Goal: Information Seeking & Learning: Learn about a topic

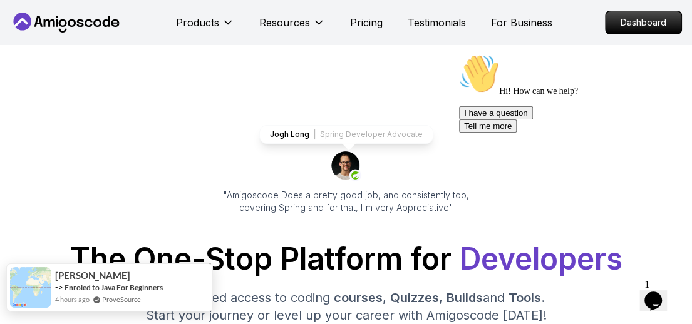
click at [199, 285] on div "[PERSON_NAME] -> Enroled to Java For Beginners 4 hours ago ProveSource" at bounding box center [109, 288] width 207 height 48
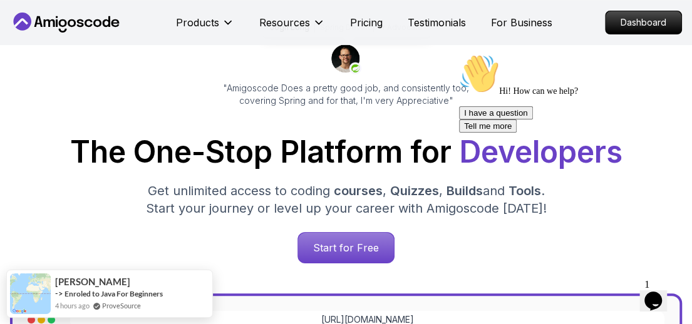
scroll to position [112, 0]
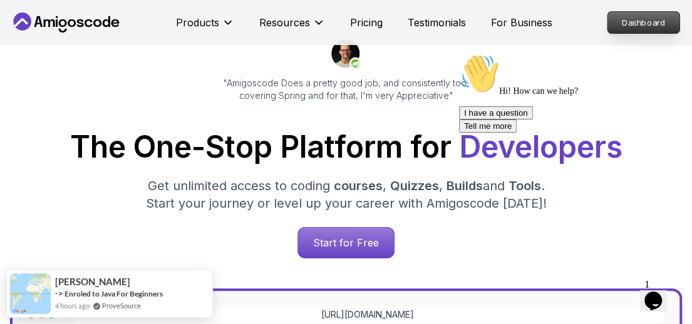
click at [640, 28] on p "Dashboard" at bounding box center [643, 22] width 72 height 21
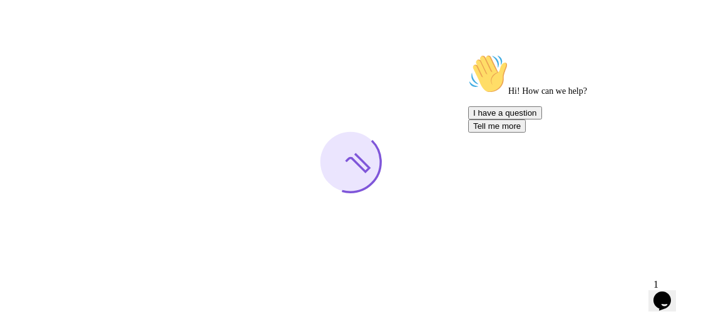
click at [468, 54] on icon "Chat attention grabber" at bounding box center [468, 54] width 0 height 0
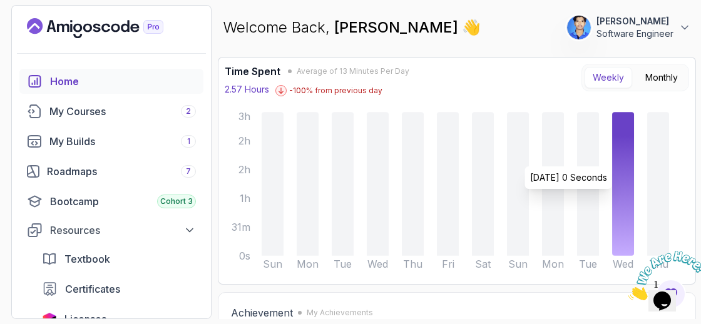
scroll to position [77, 0]
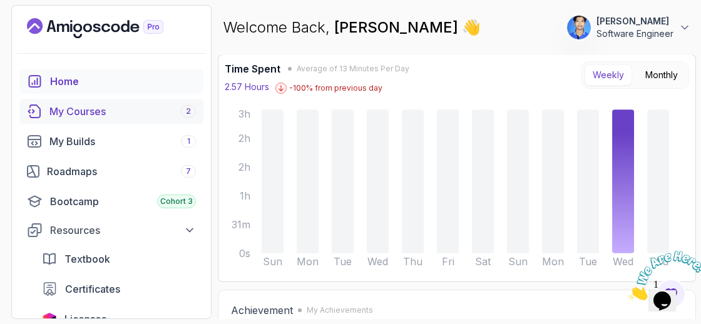
click at [95, 120] on link "My Courses 2" at bounding box center [111, 111] width 184 height 25
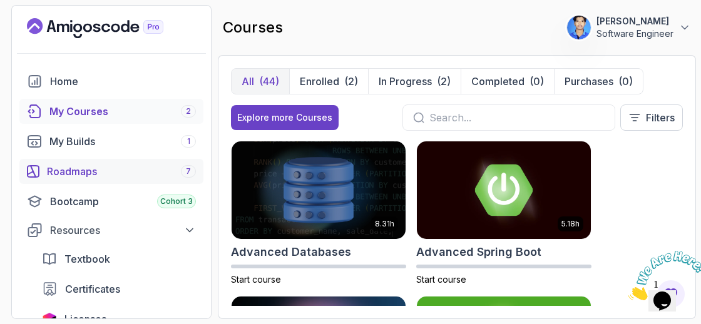
click at [103, 170] on div "Roadmaps 7" at bounding box center [121, 171] width 149 height 15
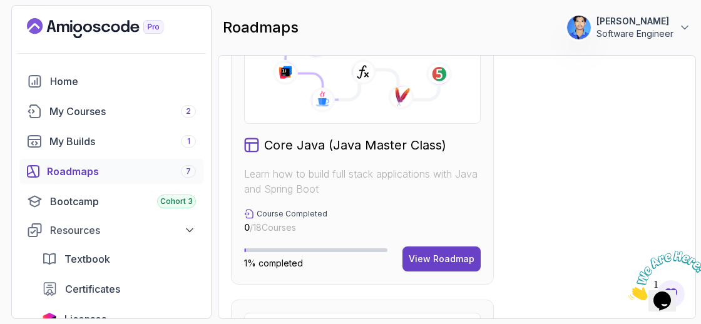
scroll to position [730, 0]
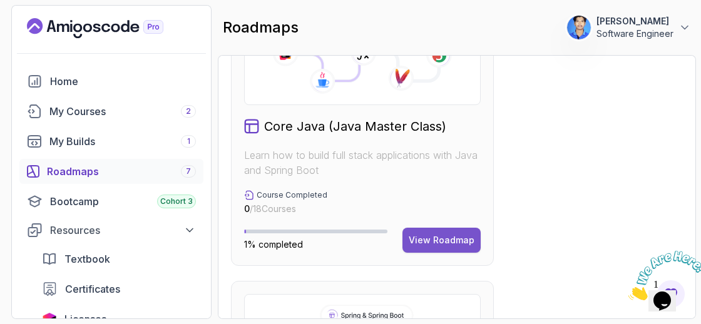
click at [443, 236] on div "View Roadmap" at bounding box center [442, 240] width 66 height 13
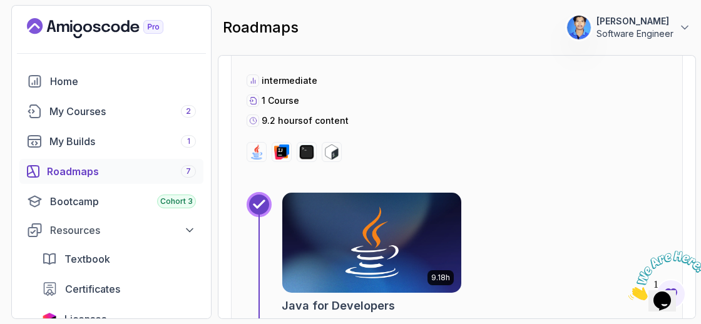
scroll to position [1395, 0]
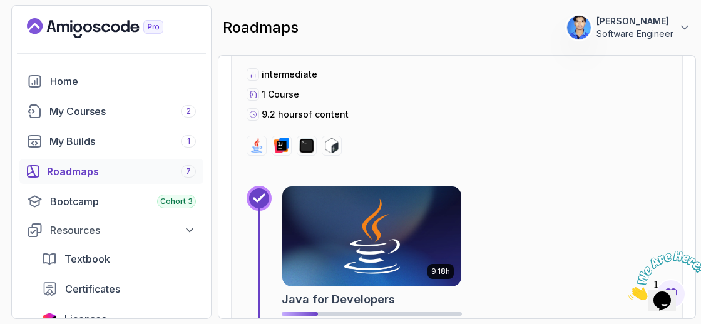
click at [368, 220] on img at bounding box center [372, 236] width 188 height 105
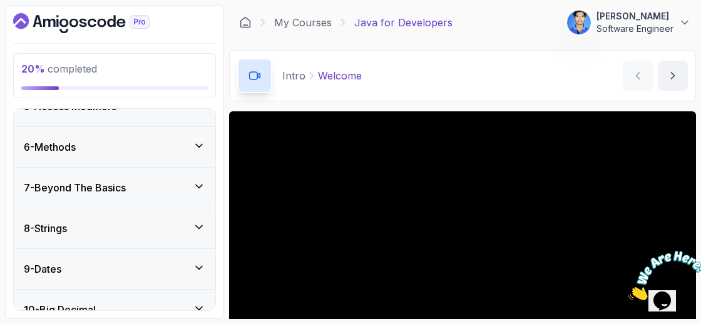
scroll to position [289, 0]
click at [194, 136] on div "6 - Methods" at bounding box center [115, 148] width 202 height 40
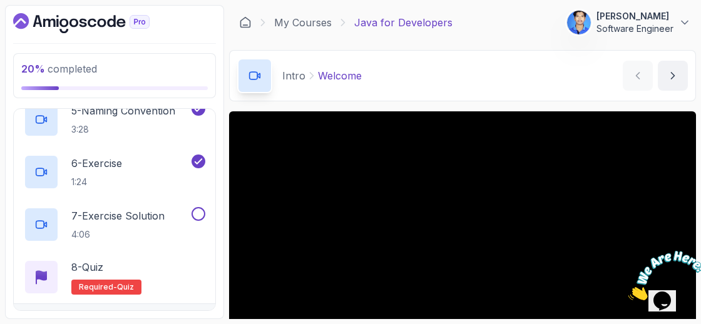
scroll to position [441, 0]
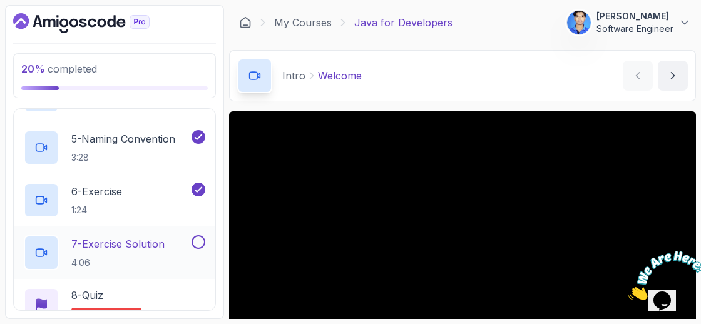
click at [172, 238] on div "7 - Exercise Solution 4:06" at bounding box center [106, 252] width 165 height 35
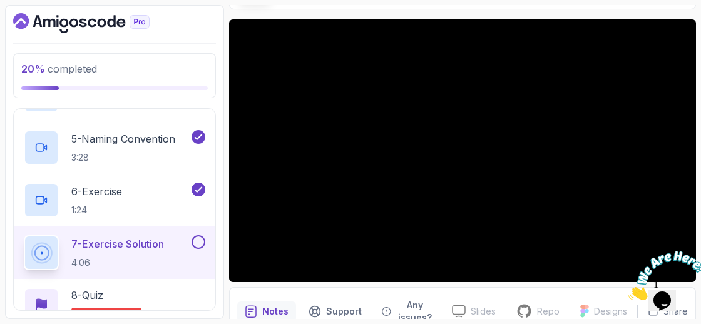
scroll to position [77, 0]
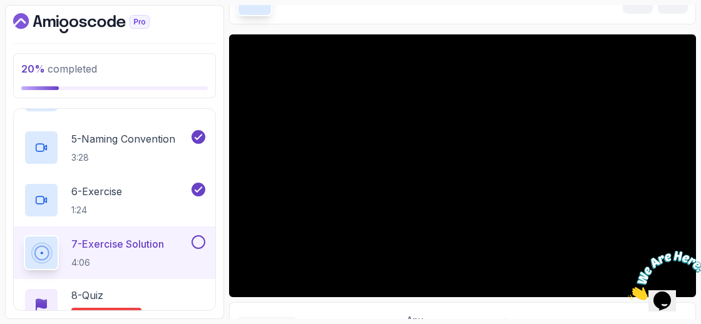
click at [628, 292] on icon "Close" at bounding box center [628, 297] width 0 height 11
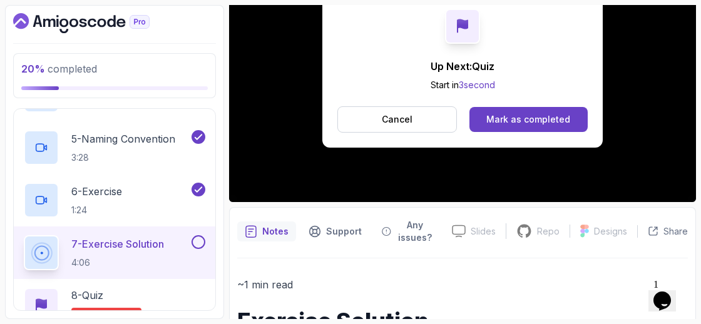
scroll to position [187, 0]
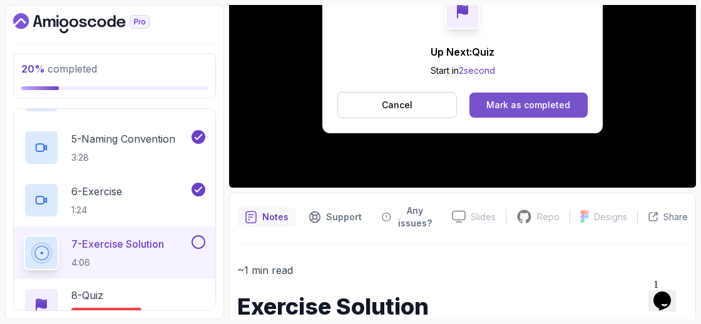
click at [538, 97] on button "Mark as completed" at bounding box center [528, 105] width 118 height 25
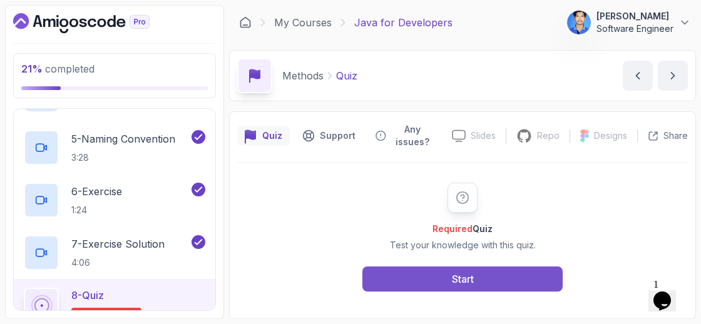
click at [447, 272] on button "Start" at bounding box center [462, 279] width 200 height 25
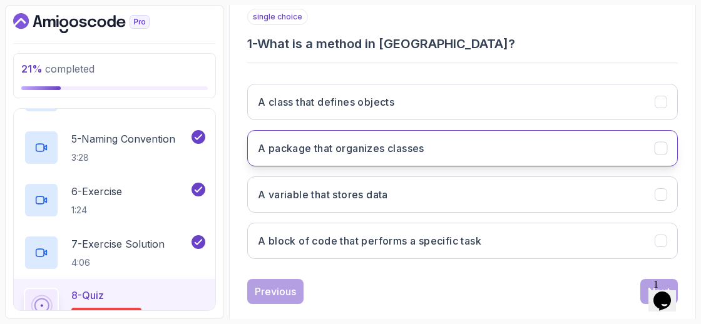
scroll to position [247, 0]
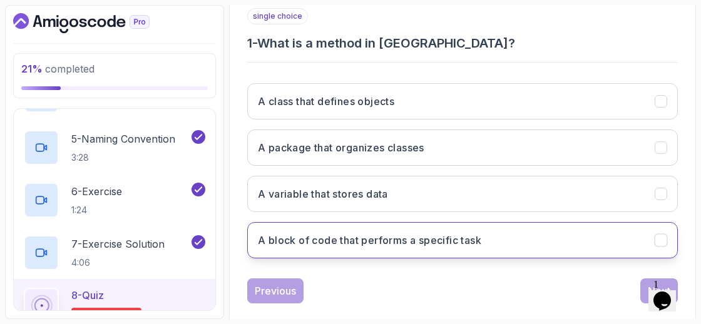
click at [447, 222] on button "A block of code that performs a specific task" at bounding box center [462, 240] width 431 height 36
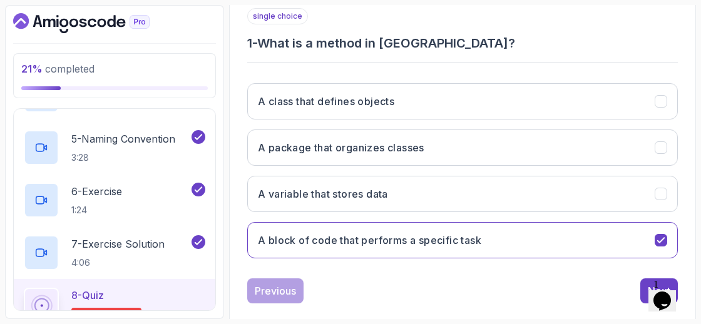
scroll to position [263, 0]
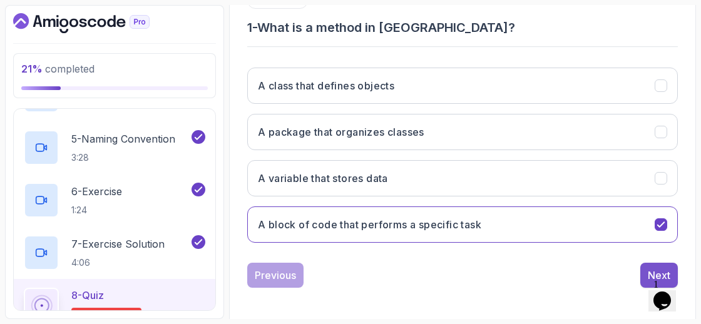
click at [655, 273] on div "Next" at bounding box center [659, 275] width 23 height 15
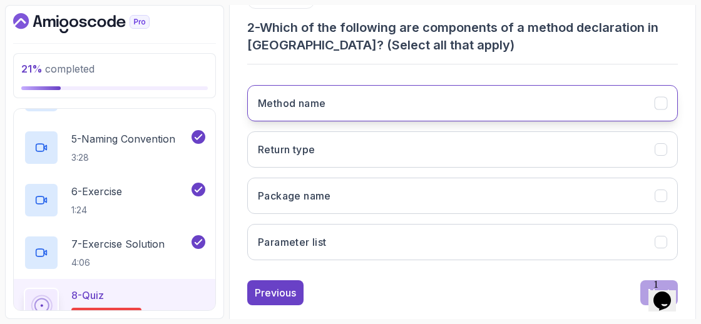
click at [462, 99] on button "Method name" at bounding box center [462, 103] width 431 height 36
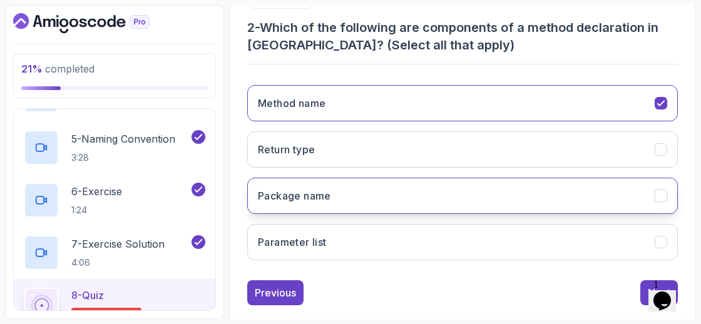
scroll to position [280, 0]
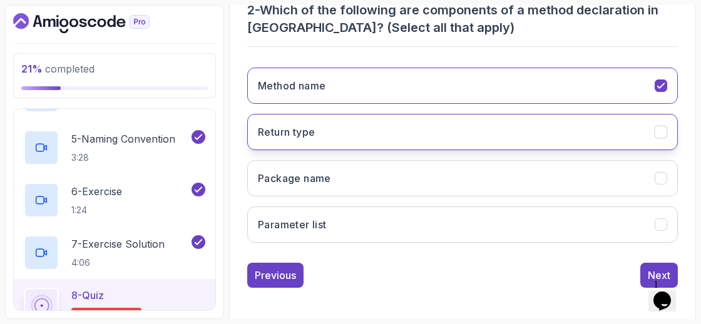
click at [633, 124] on button "Return type" at bounding box center [462, 132] width 431 height 36
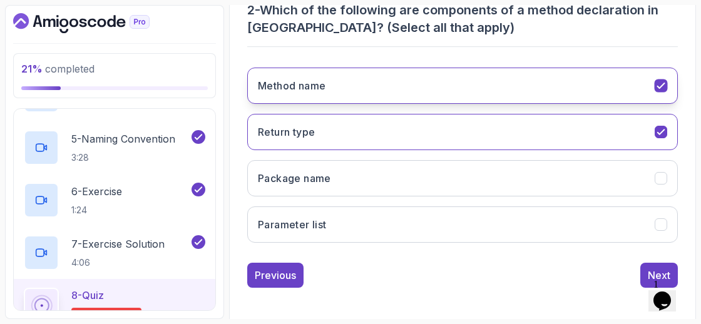
click at [669, 81] on button "Method name" at bounding box center [462, 86] width 431 height 36
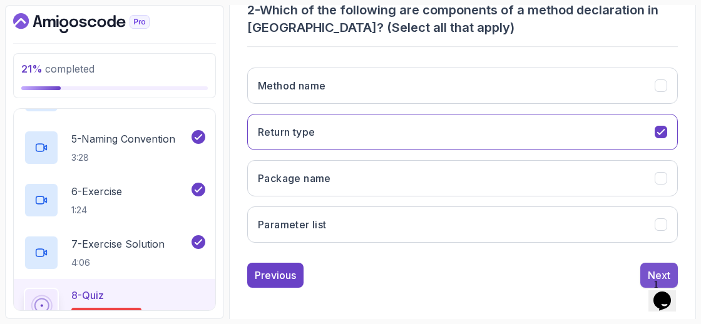
click at [645, 267] on button "Next" at bounding box center [659, 275] width 38 height 25
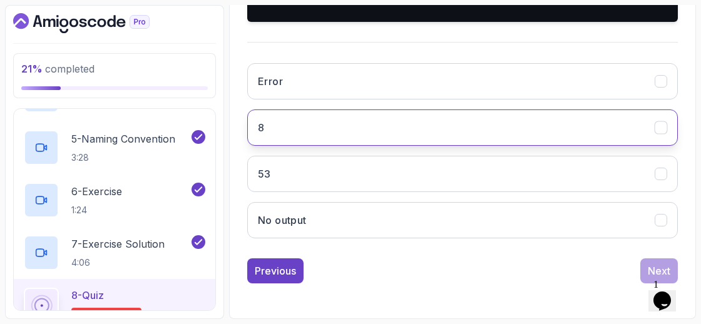
scroll to position [415, 0]
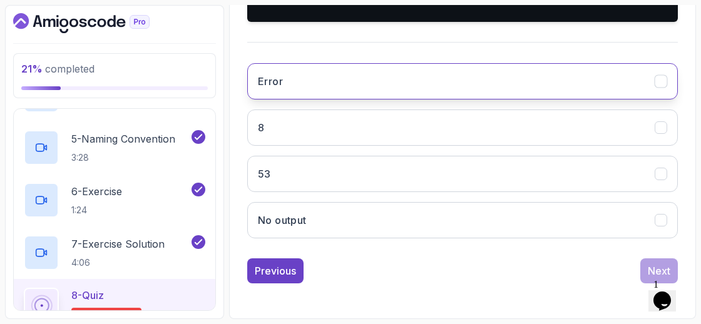
click at [495, 100] on button "Error" at bounding box center [462, 81] width 431 height 36
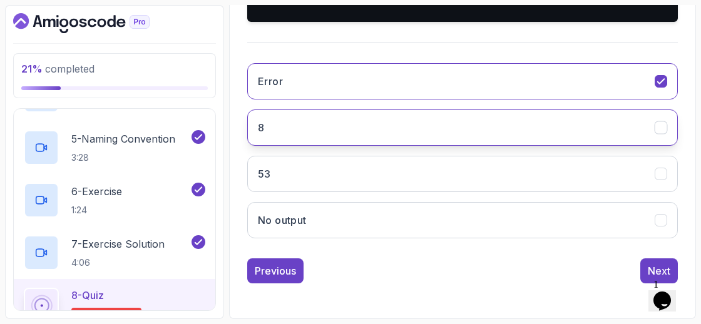
scroll to position [461, 0]
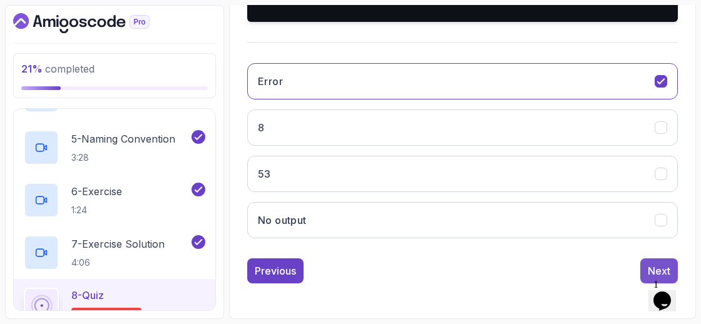
click at [646, 280] on button "Next" at bounding box center [659, 271] width 38 height 25
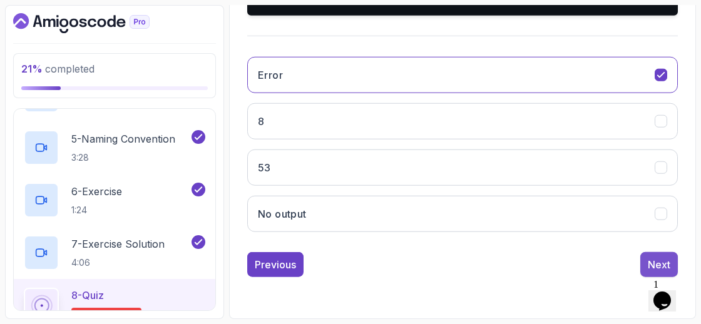
scroll to position [263, 0]
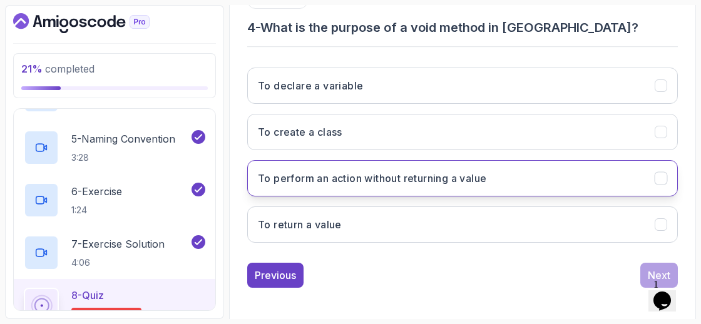
click at [491, 173] on button "To perform an action without returning a value" at bounding box center [462, 178] width 431 height 36
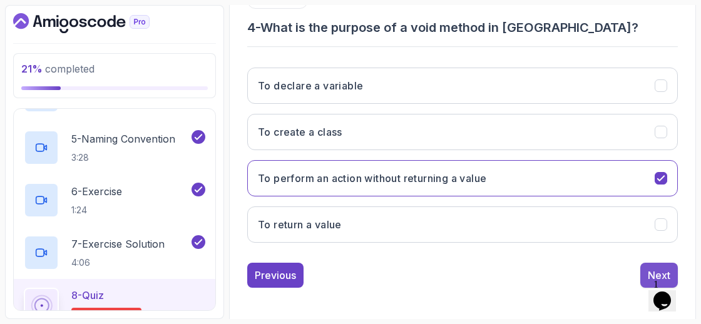
click at [643, 270] on button "Next" at bounding box center [659, 275] width 38 height 25
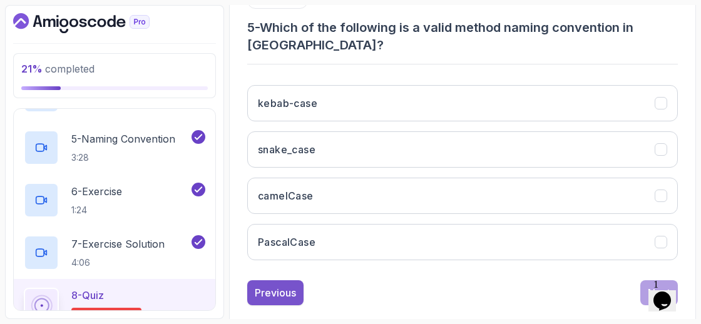
click at [287, 295] on div "Previous" at bounding box center [275, 292] width 41 height 15
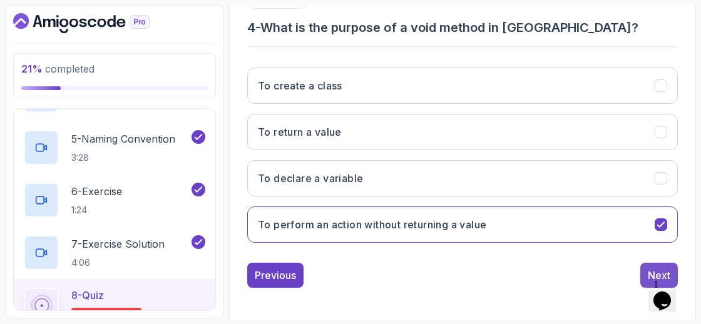
click at [652, 269] on div "Next" at bounding box center [659, 275] width 23 height 15
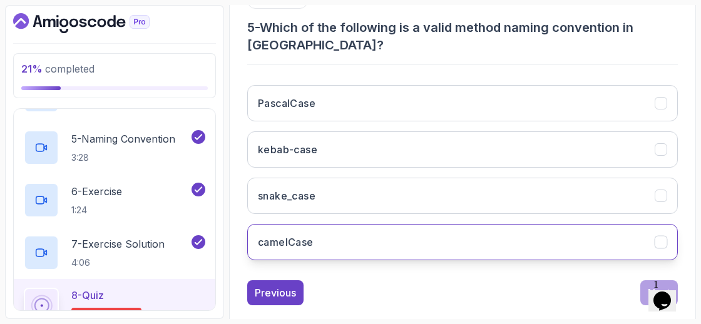
click at [515, 229] on button "camelCase" at bounding box center [462, 242] width 431 height 36
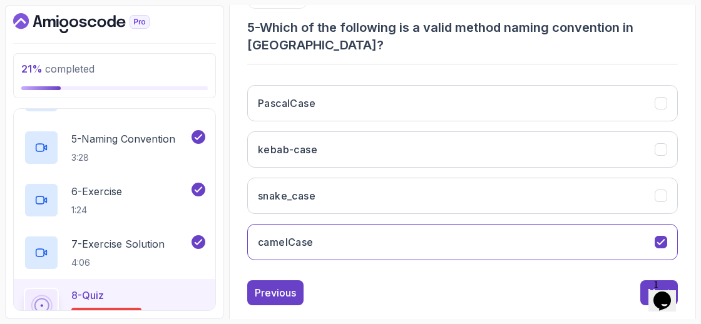
scroll to position [280, 0]
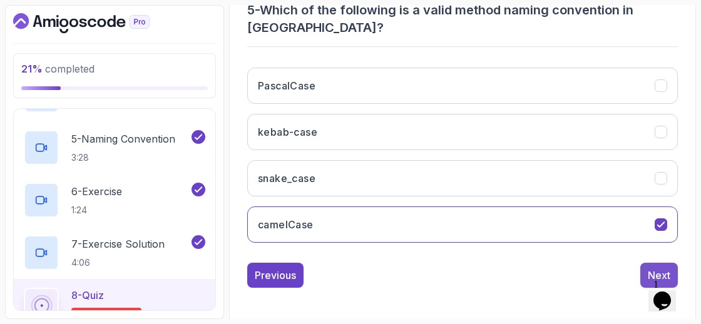
click at [650, 268] on div "Next" at bounding box center [659, 275] width 23 height 15
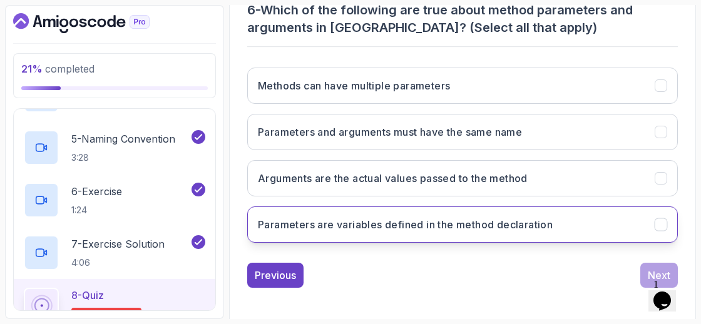
click at [510, 220] on h3 "Parameters are variables defined in the method declaration" at bounding box center [405, 224] width 295 height 15
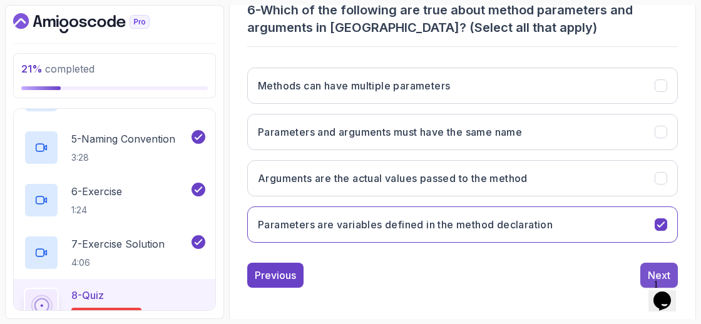
click at [652, 263] on button "Next" at bounding box center [659, 275] width 38 height 25
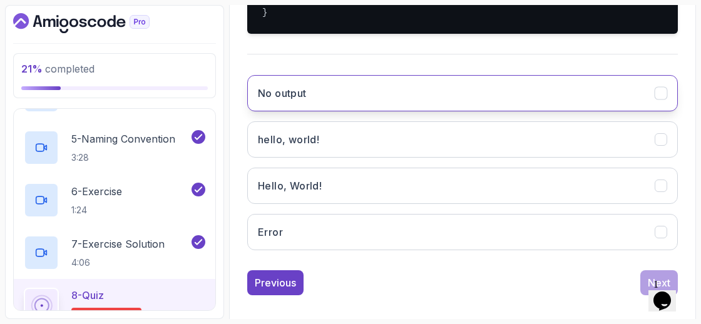
scroll to position [404, 0]
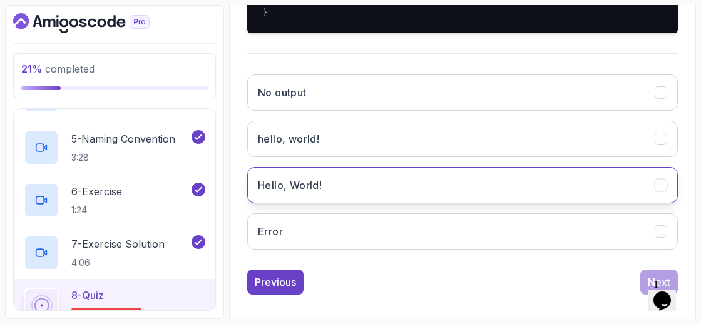
click at [556, 203] on button "Hello, World!" at bounding box center [462, 185] width 431 height 36
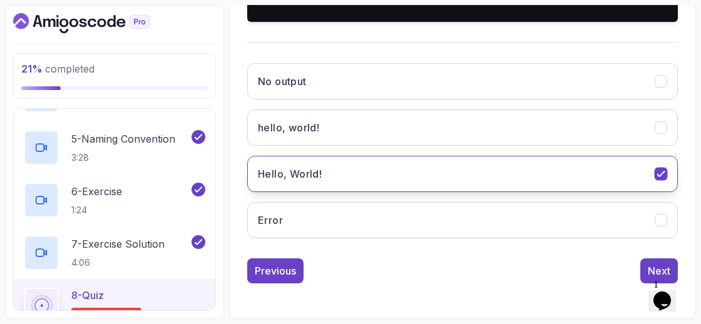
scroll to position [461, 0]
click at [654, 279] on div "1 Opens Chat This icon Opens the chat window." at bounding box center [669, 284] width 30 height 11
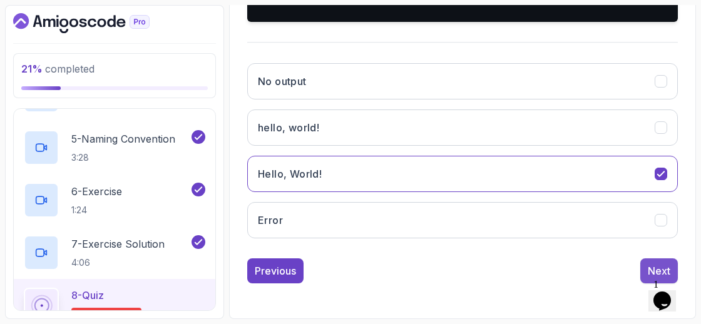
click at [649, 268] on div "Next" at bounding box center [659, 271] width 23 height 15
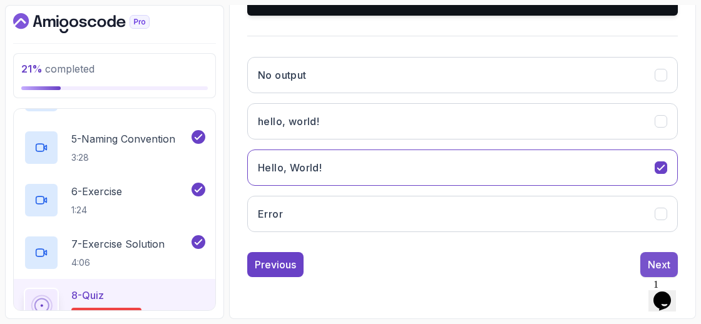
scroll to position [263, 0]
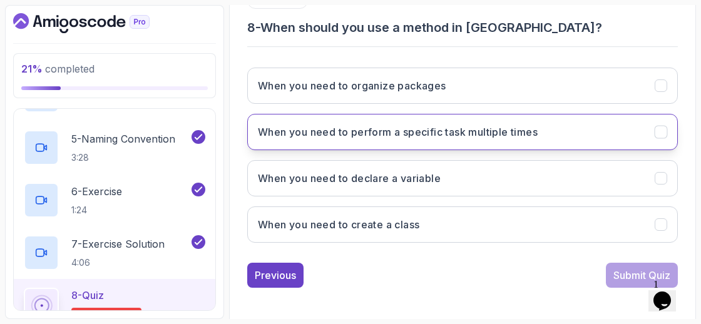
click at [394, 133] on h3 "When you need to perform a specific task multiple times" at bounding box center [398, 132] width 280 height 15
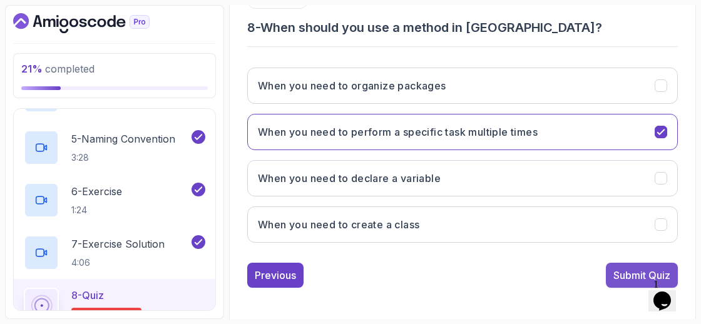
click at [627, 269] on div "Submit Quiz" at bounding box center [641, 275] width 57 height 15
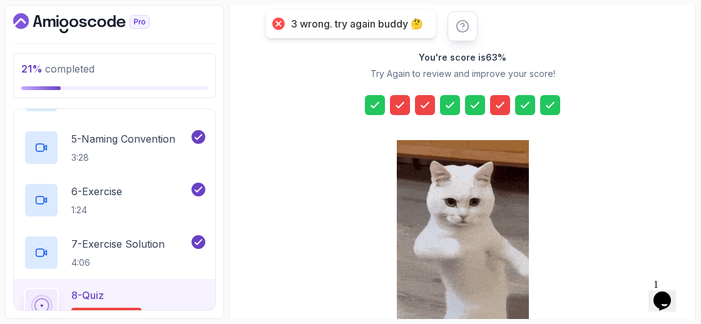
scroll to position [193, 0]
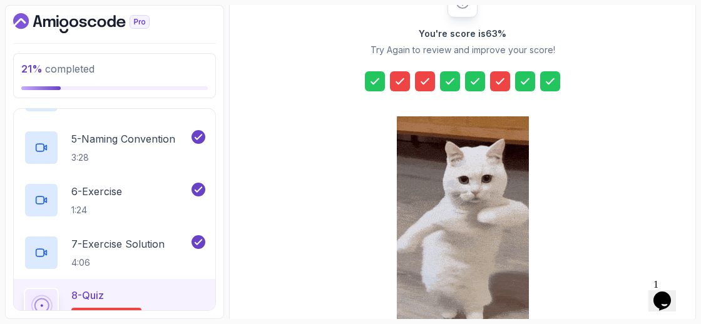
click at [407, 85] on div at bounding box center [400, 81] width 20 height 20
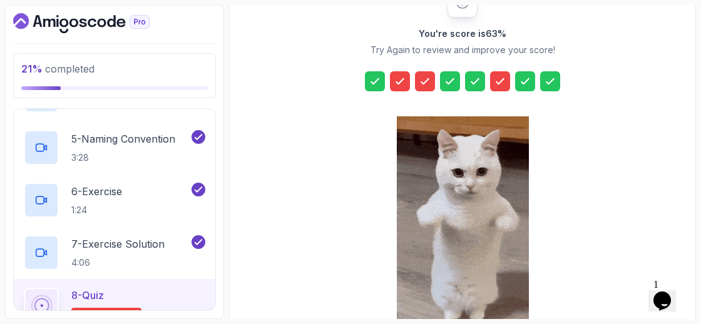
scroll to position [286, 0]
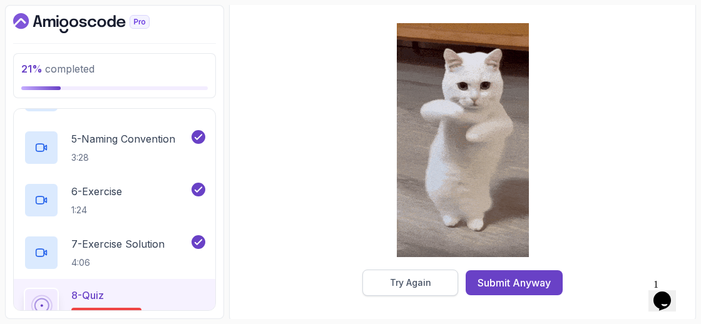
click at [431, 285] on button "Try Again" at bounding box center [410, 283] width 96 height 26
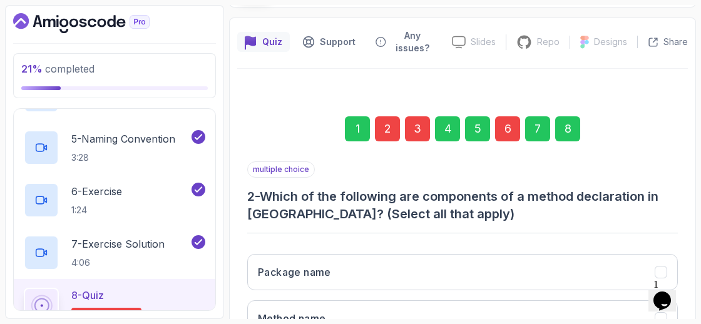
scroll to position [67, 0]
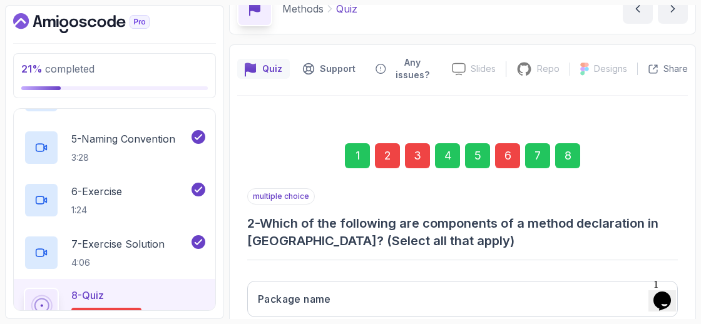
click at [384, 149] on div "2" at bounding box center [387, 155] width 25 height 25
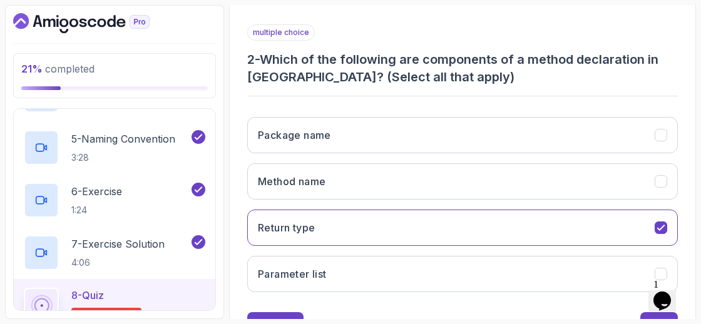
scroll to position [234, 0]
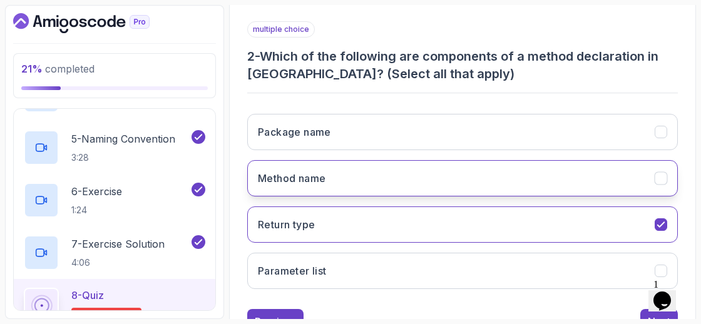
click at [451, 183] on button "Method name" at bounding box center [462, 178] width 431 height 36
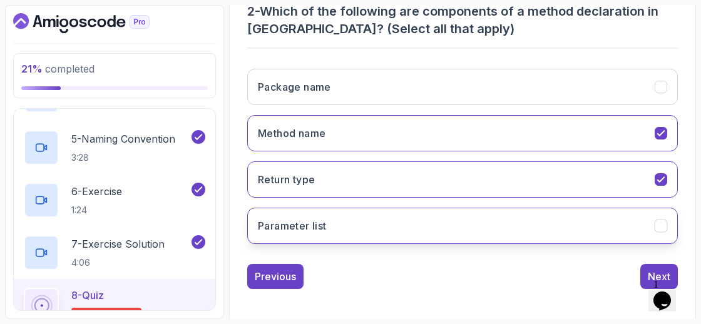
scroll to position [280, 0]
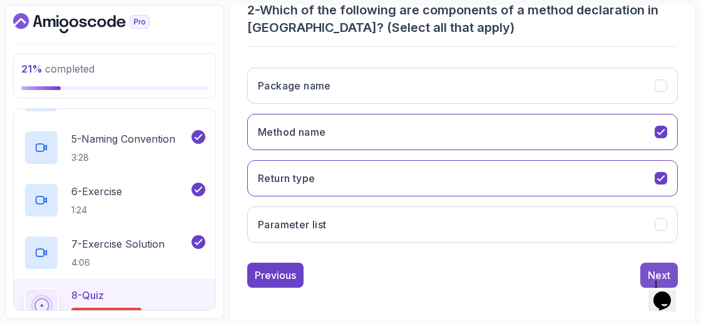
click at [642, 274] on button "Next" at bounding box center [659, 275] width 38 height 25
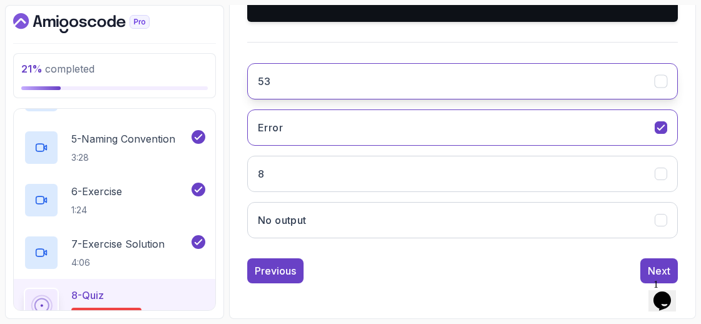
scroll to position [454, 0]
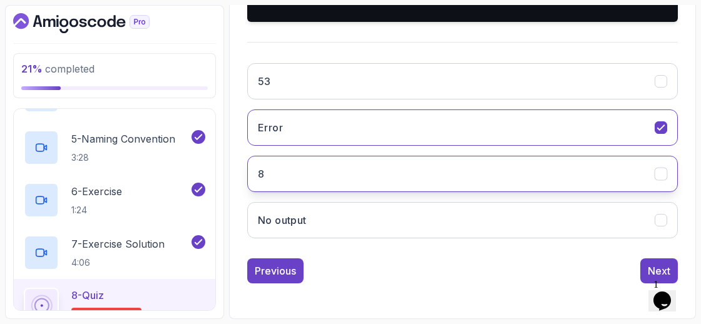
click at [532, 192] on button "8" at bounding box center [462, 174] width 431 height 36
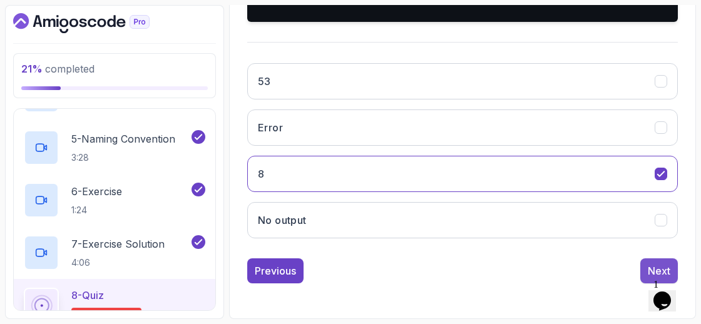
click at [645, 280] on button "Next" at bounding box center [659, 271] width 38 height 25
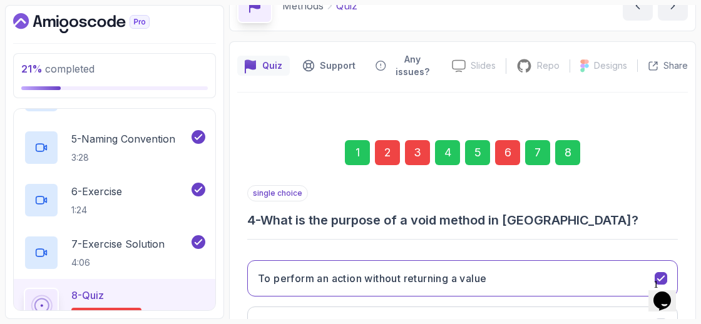
scroll to position [74, 0]
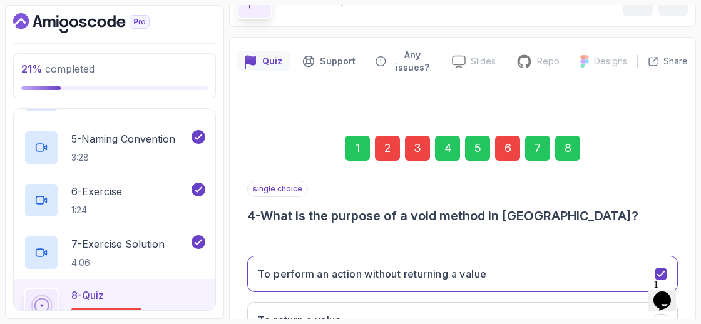
click at [513, 151] on div "6" at bounding box center [507, 148] width 25 height 25
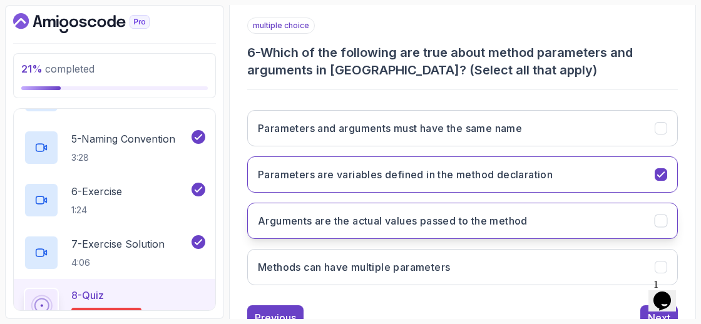
scroll to position [238, 0]
click at [518, 228] on button "Arguments are the actual values passed to the method" at bounding box center [462, 220] width 431 height 36
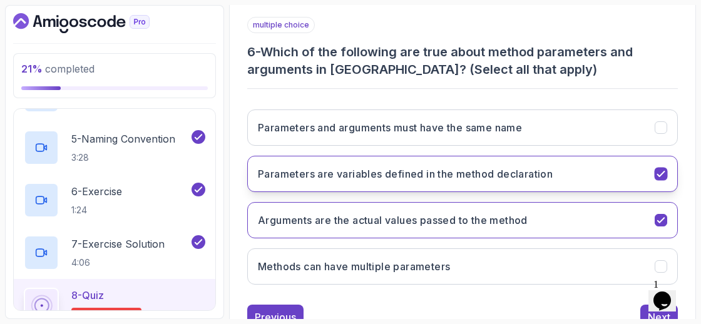
click at [612, 170] on button "Parameters are variables defined in the method declaration" at bounding box center [462, 174] width 431 height 36
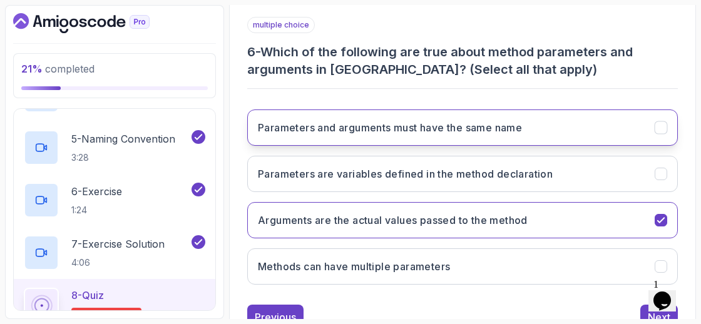
click at [539, 115] on button "Parameters and arguments must have the same name" at bounding box center [462, 128] width 431 height 36
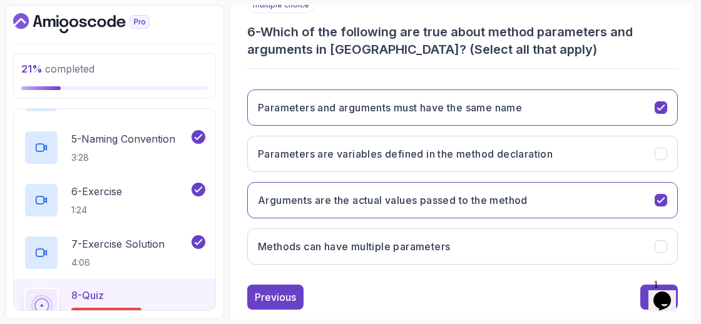
scroll to position [280, 0]
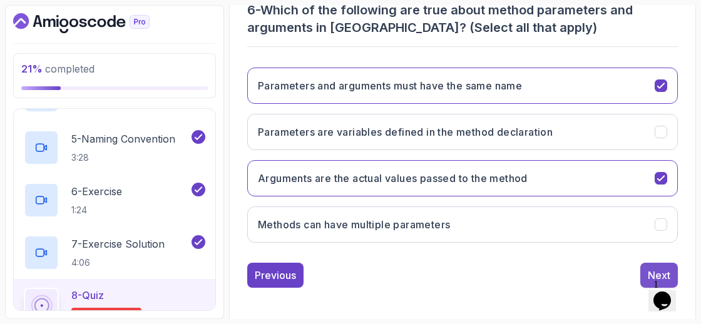
click at [643, 265] on button "Next" at bounding box center [659, 275] width 38 height 25
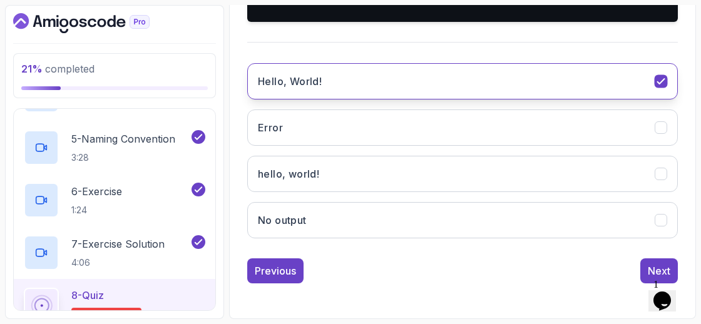
scroll to position [461, 0]
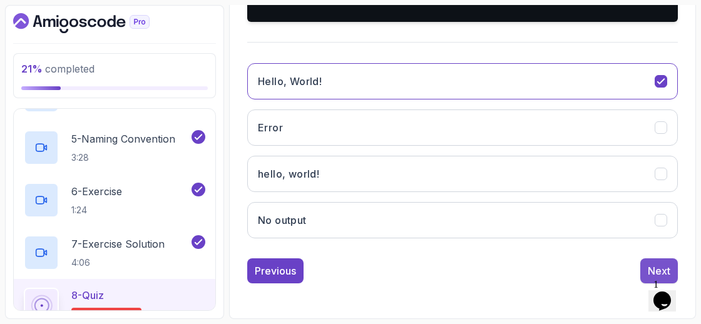
click at [655, 268] on div "Next" at bounding box center [659, 271] width 23 height 15
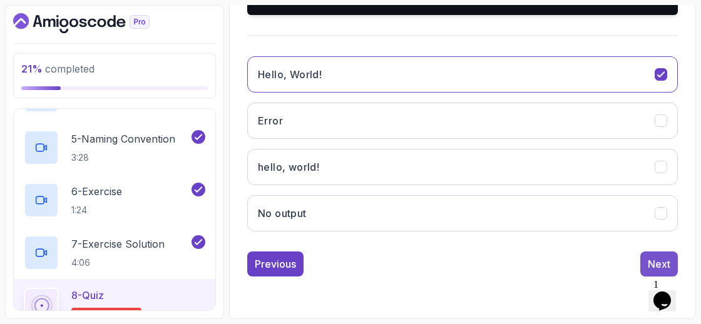
scroll to position [263, 0]
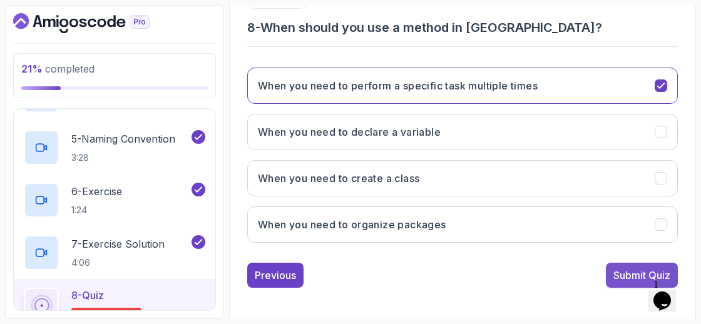
click at [642, 269] on div "Submit Quiz" at bounding box center [641, 275] width 57 height 15
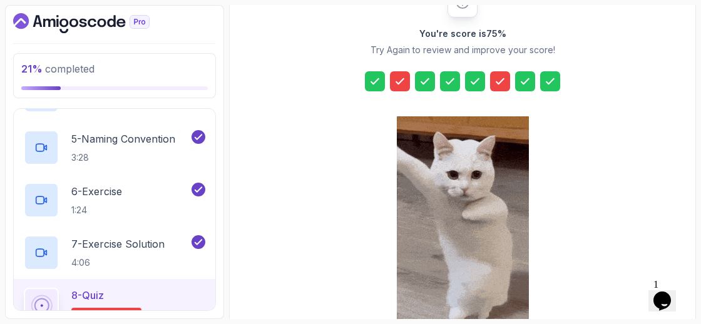
scroll to position [286, 0]
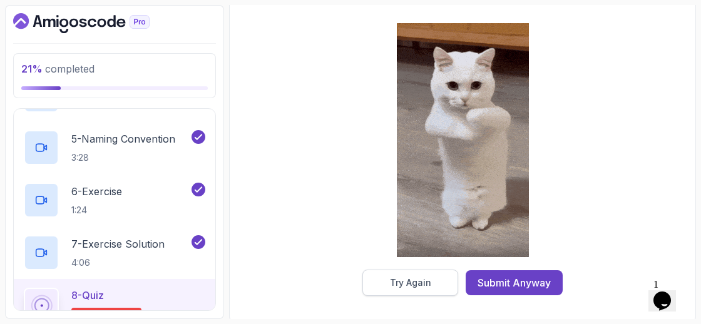
click at [425, 282] on div "Try Again" at bounding box center [410, 283] width 41 height 13
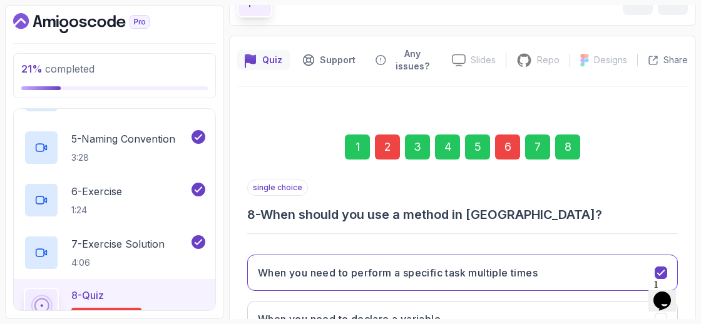
scroll to position [75, 0]
click at [421, 147] on div "3" at bounding box center [417, 147] width 25 height 25
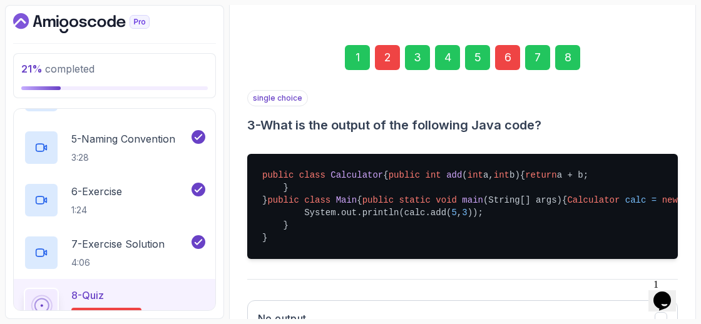
scroll to position [160, 0]
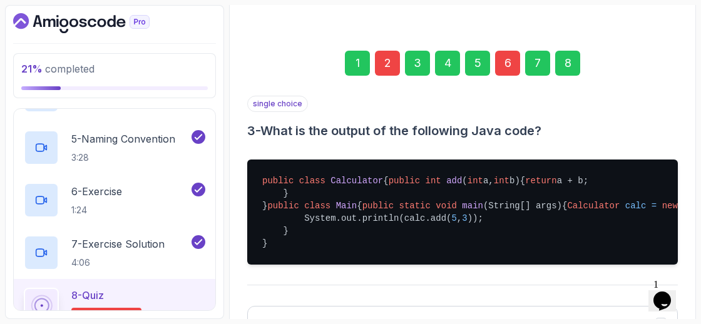
click at [390, 66] on div "2" at bounding box center [387, 63] width 25 height 25
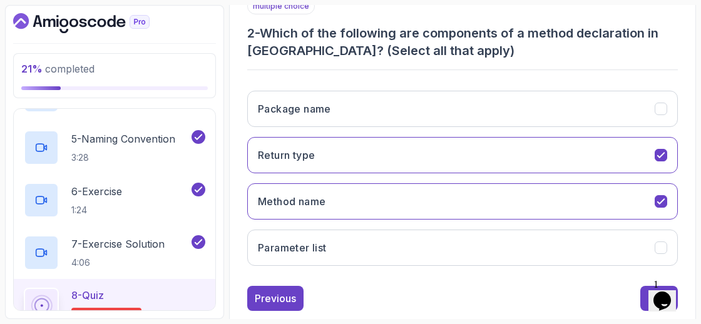
scroll to position [255, 0]
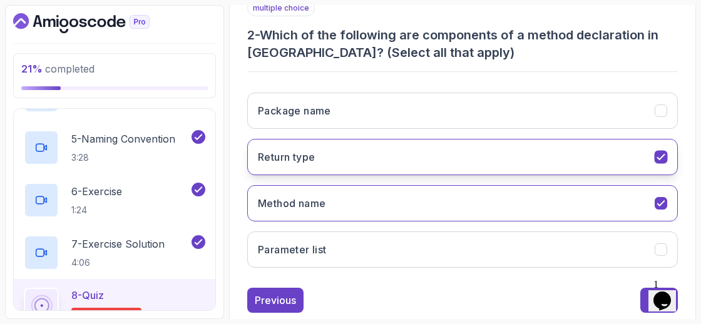
click at [555, 155] on button "Return type" at bounding box center [462, 157] width 431 height 36
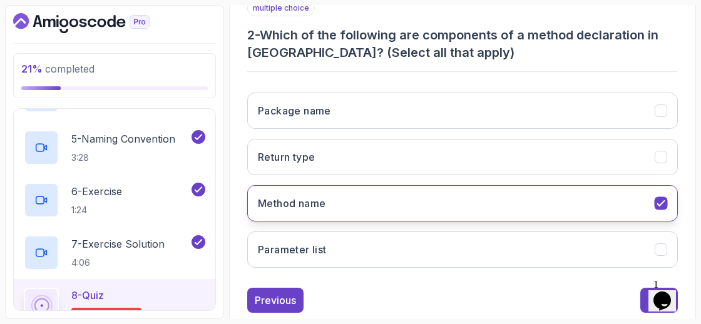
click at [560, 201] on button "Method name" at bounding box center [462, 203] width 431 height 36
click at [536, 211] on button "Method name" at bounding box center [462, 203] width 431 height 36
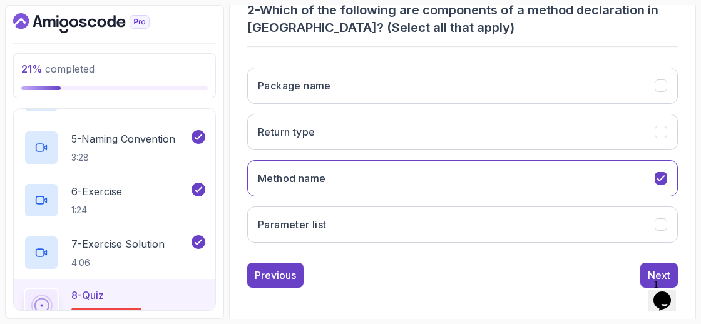
click at [566, 270] on div "Previous Next" at bounding box center [462, 275] width 431 height 25
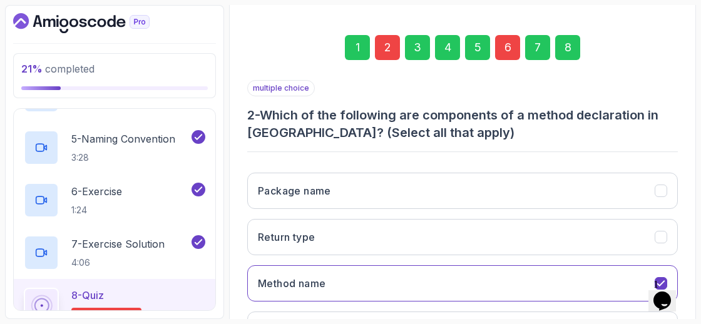
scroll to position [162, 0]
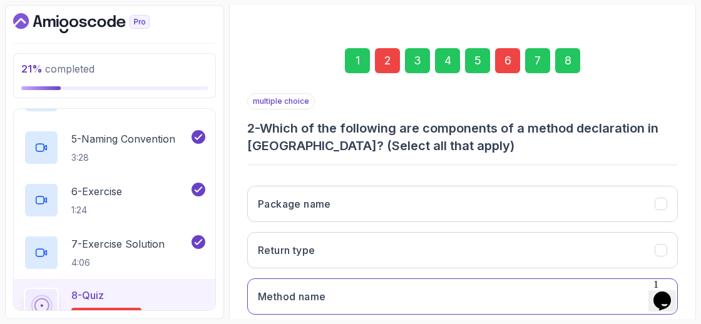
click at [515, 61] on div "6" at bounding box center [507, 60] width 25 height 25
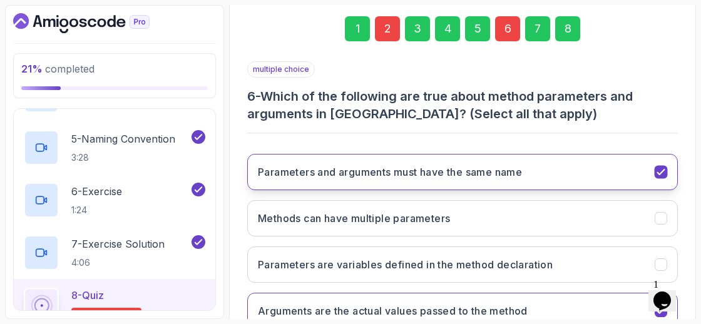
scroll to position [195, 0]
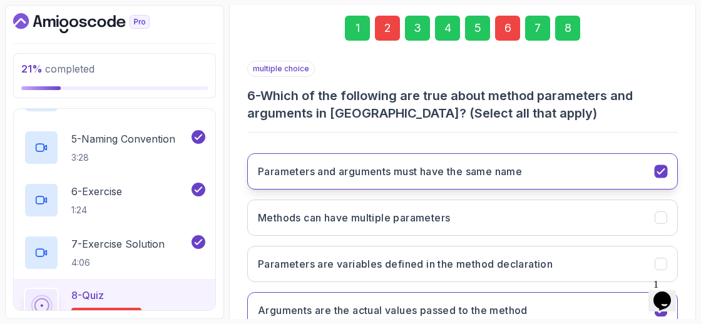
click at [573, 172] on button "Parameters and arguments must have the same name" at bounding box center [462, 171] width 431 height 36
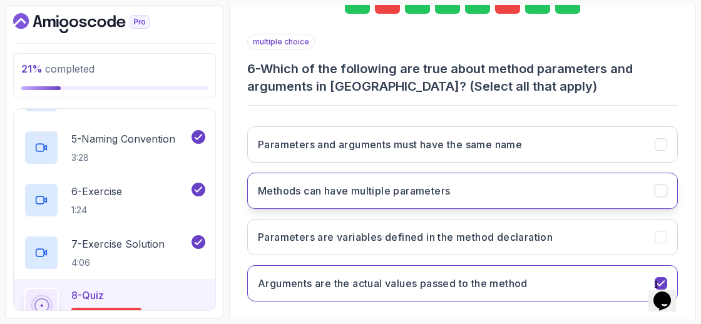
scroll to position [280, 0]
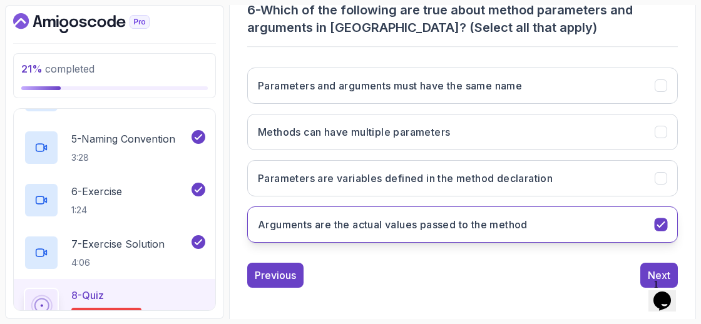
click at [561, 220] on button "Arguments are the actual values passed to the method" at bounding box center [462, 225] width 431 height 36
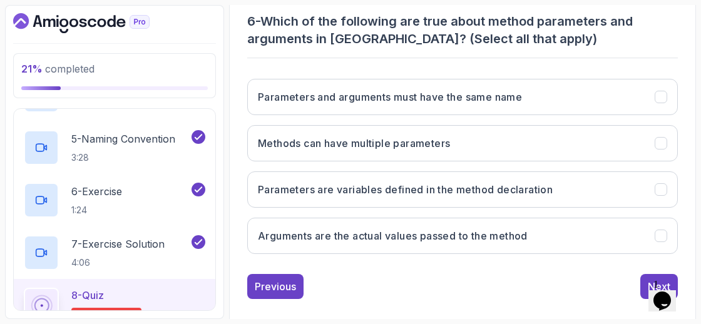
scroll to position [262, 0]
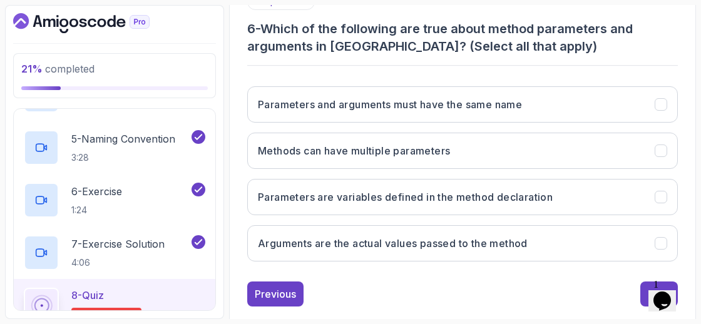
click at [408, 66] on div "multiple choice 6 - Which of the following are true about method parameters and…" at bounding box center [462, 133] width 431 height 278
click at [410, 50] on h3 "6 - Which of the following are true about method parameters and arguments in [G…" at bounding box center [462, 37] width 431 height 35
click at [491, 44] on h3 "6 - Which of the following are true about method parameters and arguments in [G…" at bounding box center [462, 37] width 431 height 35
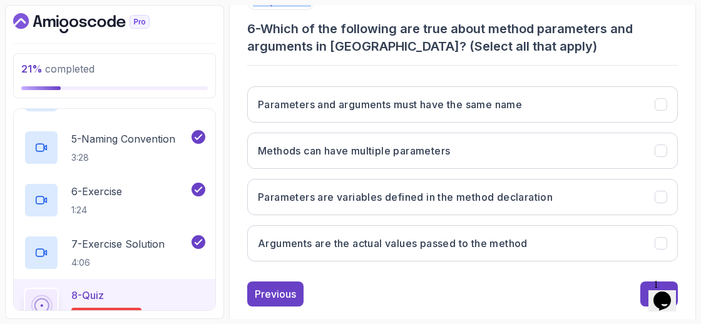
click at [491, 44] on h3 "6 - Which of the following are true about method parameters and arguments in [G…" at bounding box center [462, 37] width 431 height 35
click at [524, 49] on h3 "6 - Which of the following are true about method parameters and arguments in [G…" at bounding box center [462, 37] width 431 height 35
click at [491, 47] on h3 "6 - Which of the following are true about method parameters and arguments in [G…" at bounding box center [462, 37] width 431 height 35
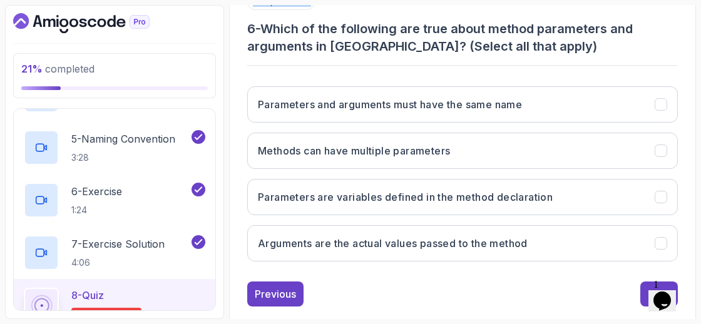
click at [491, 47] on h3 "6 - Which of the following are true about method parameters and arguments in [G…" at bounding box center [462, 37] width 431 height 35
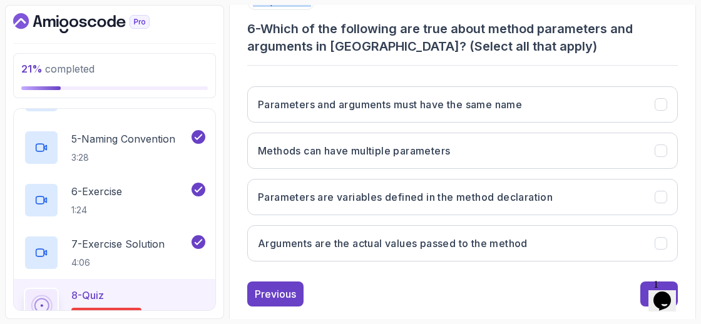
click at [491, 47] on h3 "6 - Which of the following are true about method parameters and arguments in [G…" at bounding box center [462, 37] width 431 height 35
click at [503, 47] on h3 "6 - Which of the following are true about method parameters and arguments in [G…" at bounding box center [462, 37] width 431 height 35
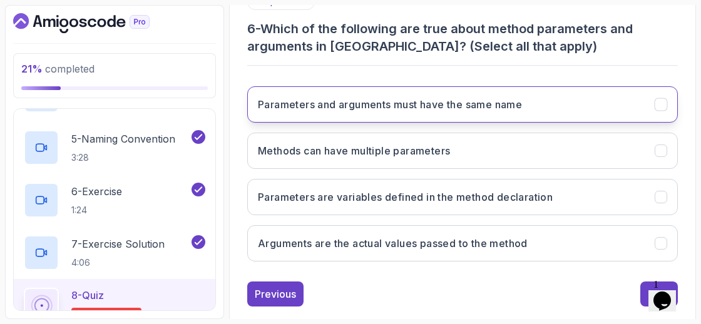
click at [439, 97] on h3 "Parameters and arguments must have the same name" at bounding box center [390, 104] width 264 height 15
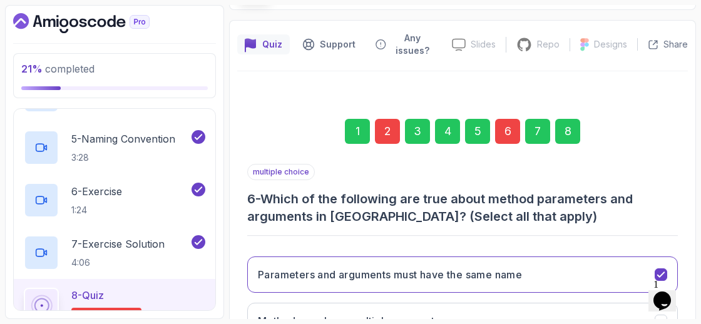
scroll to position [9, 0]
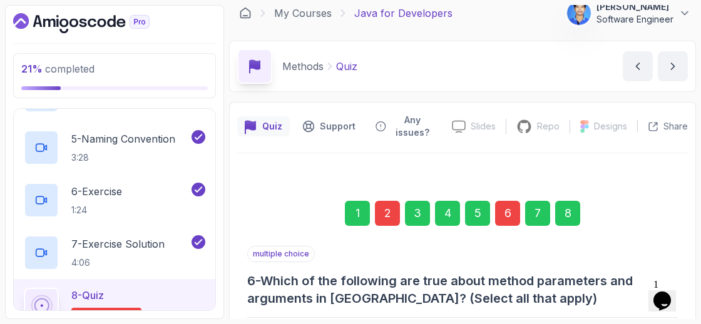
click at [569, 214] on div "8" at bounding box center [567, 213] width 25 height 25
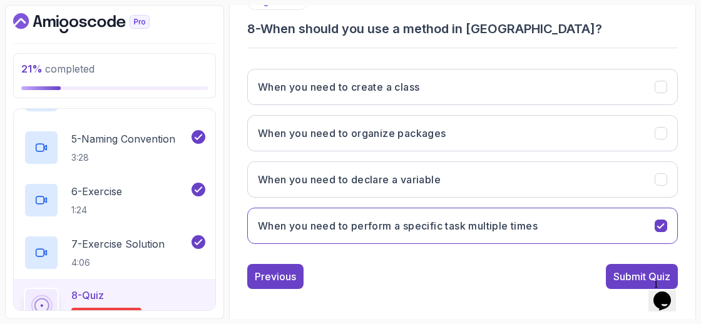
scroll to position [263, 0]
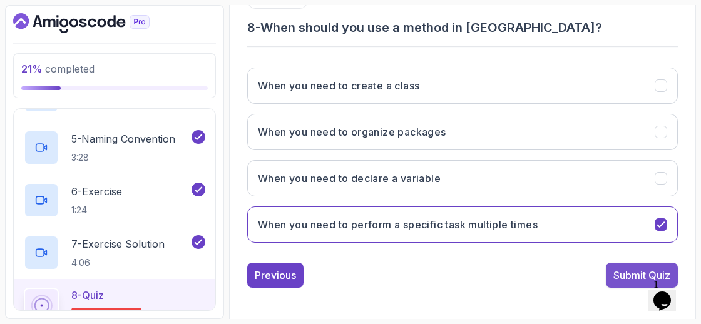
click at [618, 280] on button "Submit Quiz" at bounding box center [642, 275] width 72 height 25
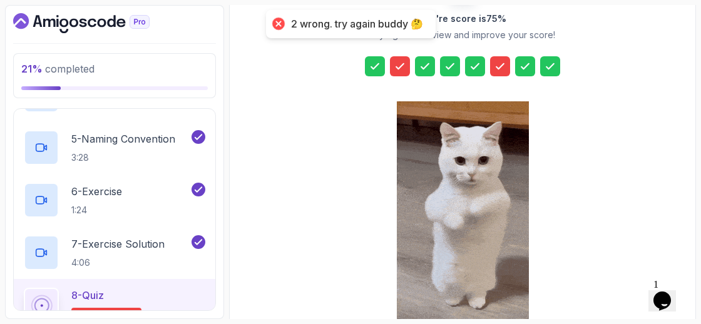
scroll to position [286, 0]
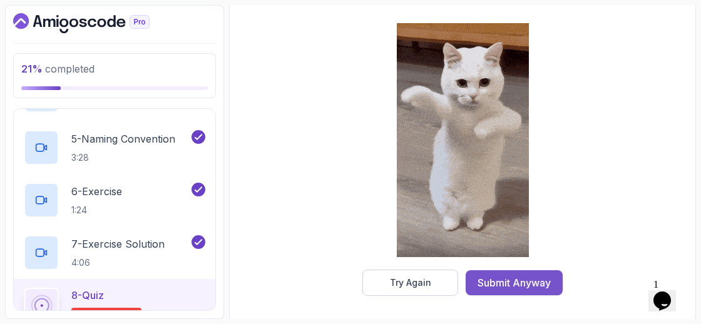
click at [504, 281] on div "Submit Anyway" at bounding box center [514, 282] width 73 height 15
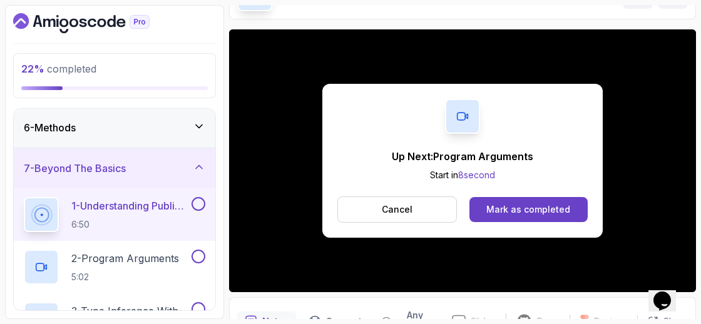
scroll to position [130, 0]
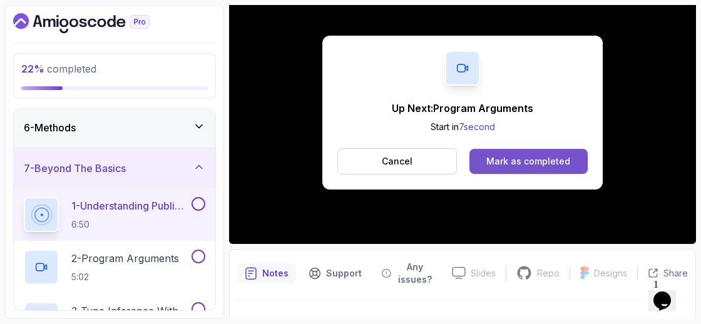
click at [543, 160] on div "Mark as completed" at bounding box center [528, 161] width 84 height 13
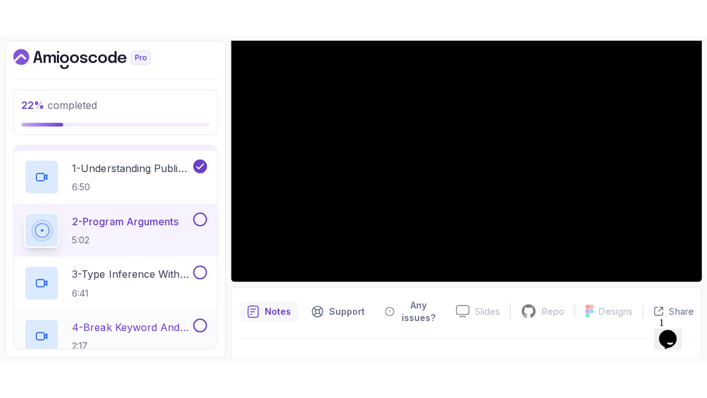
scroll to position [256, 0]
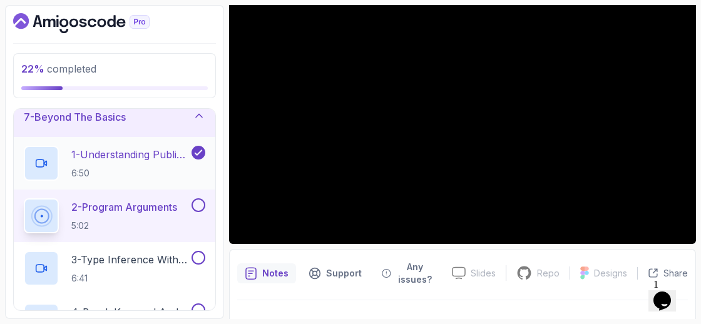
click at [140, 160] on h2 "1 - Understanding Public Static Void Main 6:50" at bounding box center [130, 163] width 118 height 33
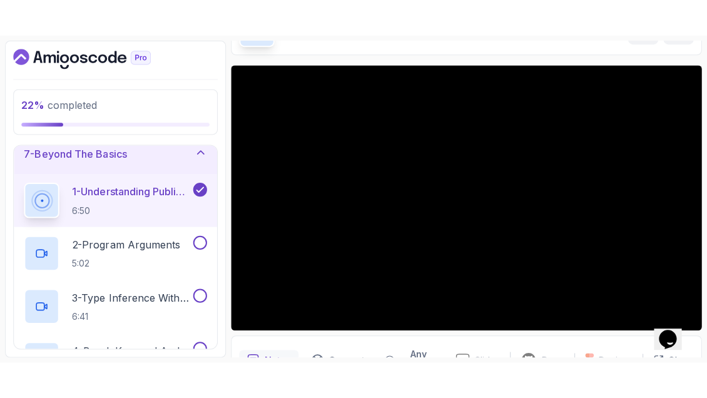
scroll to position [130, 0]
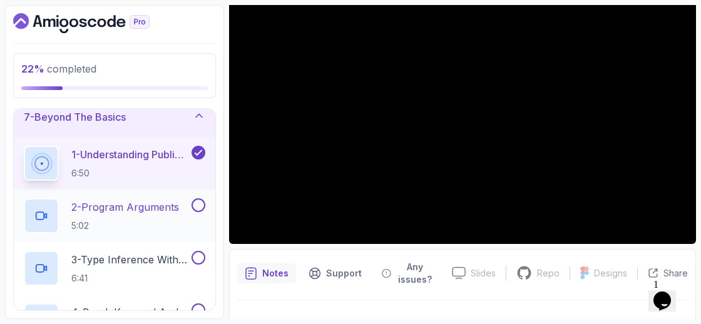
click at [93, 200] on p "2 - Program Arguments" at bounding box center [125, 207] width 108 height 15
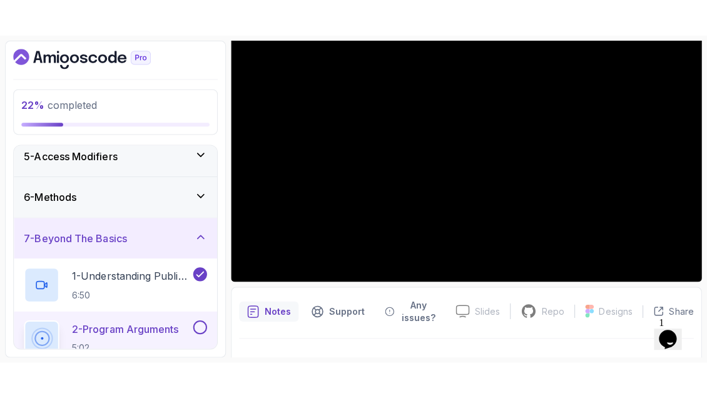
scroll to position [156, 0]
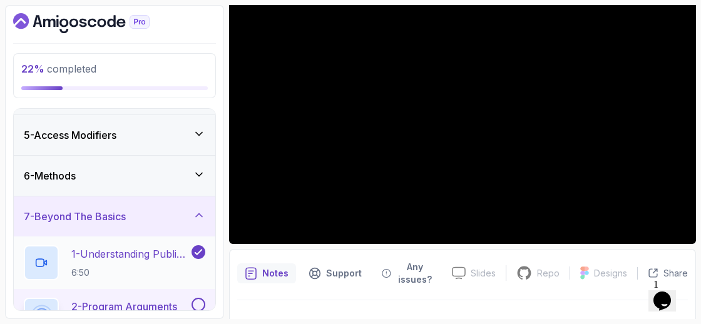
click at [142, 253] on p "1 - Understanding Public Static Void Main" at bounding box center [130, 254] width 118 height 15
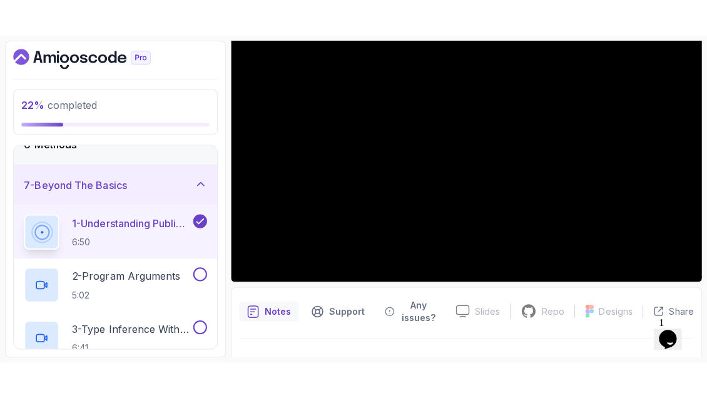
scroll to position [233, 0]
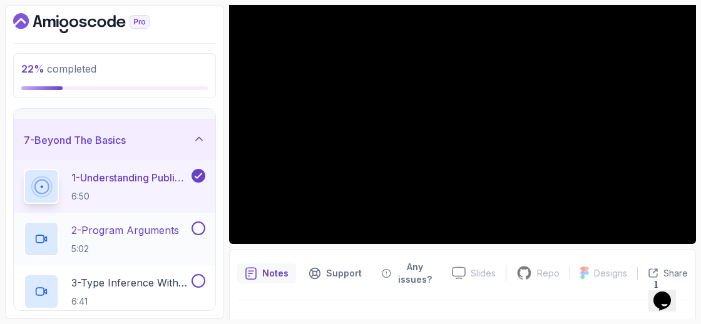
click at [168, 231] on p "2 - Program Arguments" at bounding box center [125, 230] width 108 height 15
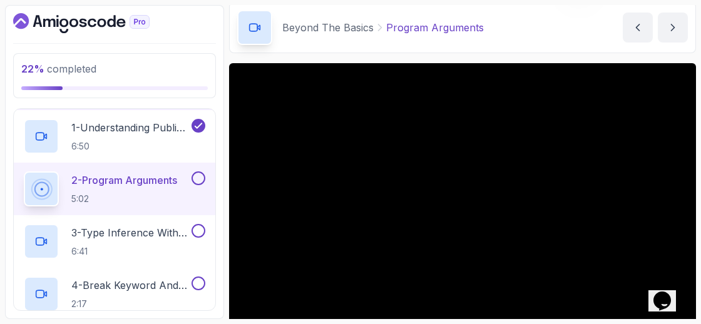
scroll to position [302, 0]
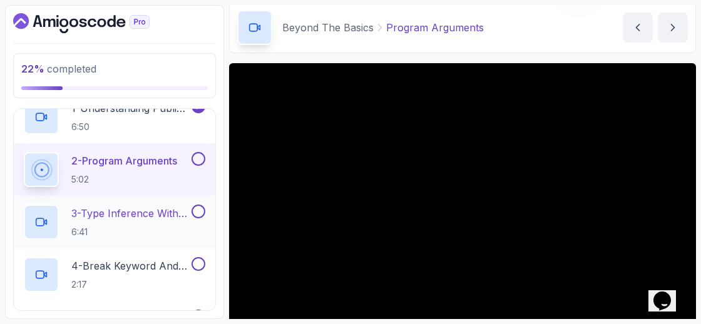
click at [155, 212] on p "3 - Type Inference With Var" at bounding box center [130, 213] width 118 height 15
